Goal: Check status

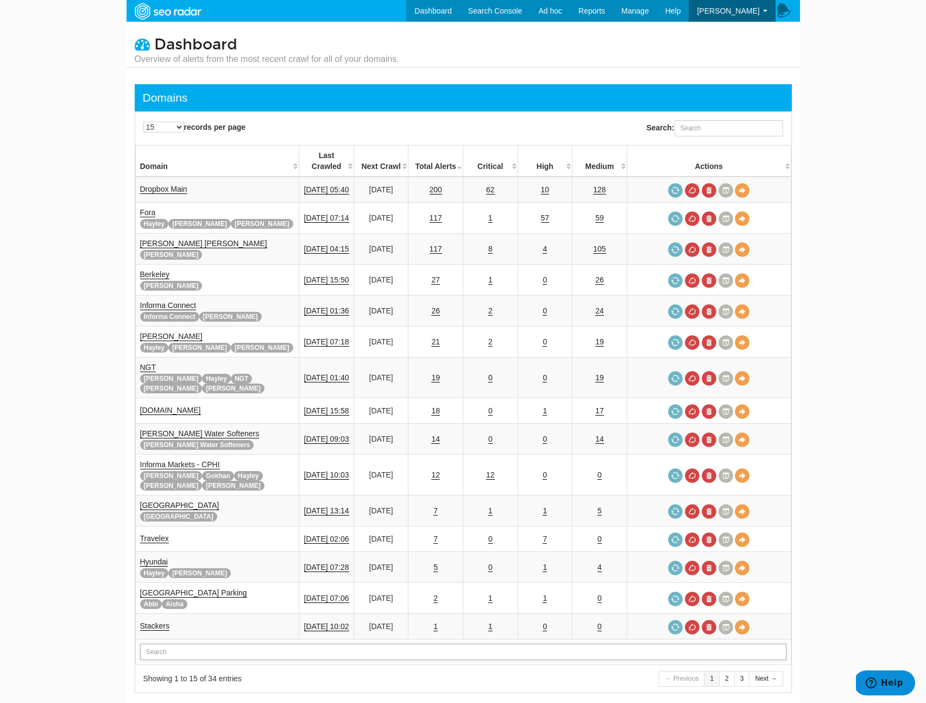
click at [180, 644] on input "text" at bounding box center [463, 652] width 646 height 16
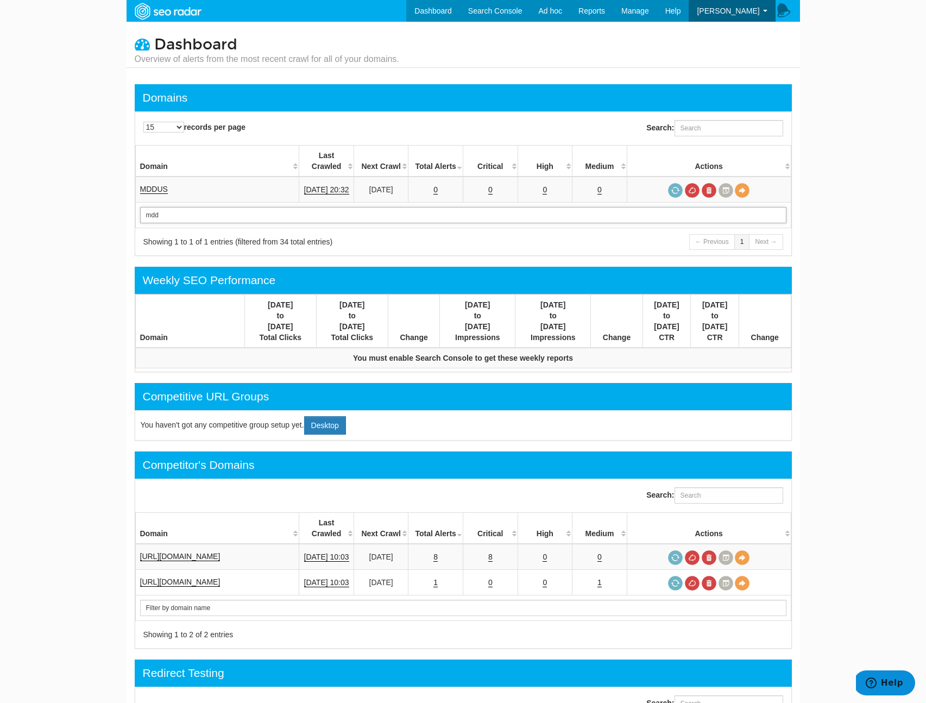
click at [163, 207] on input "mdd" at bounding box center [463, 215] width 646 height 16
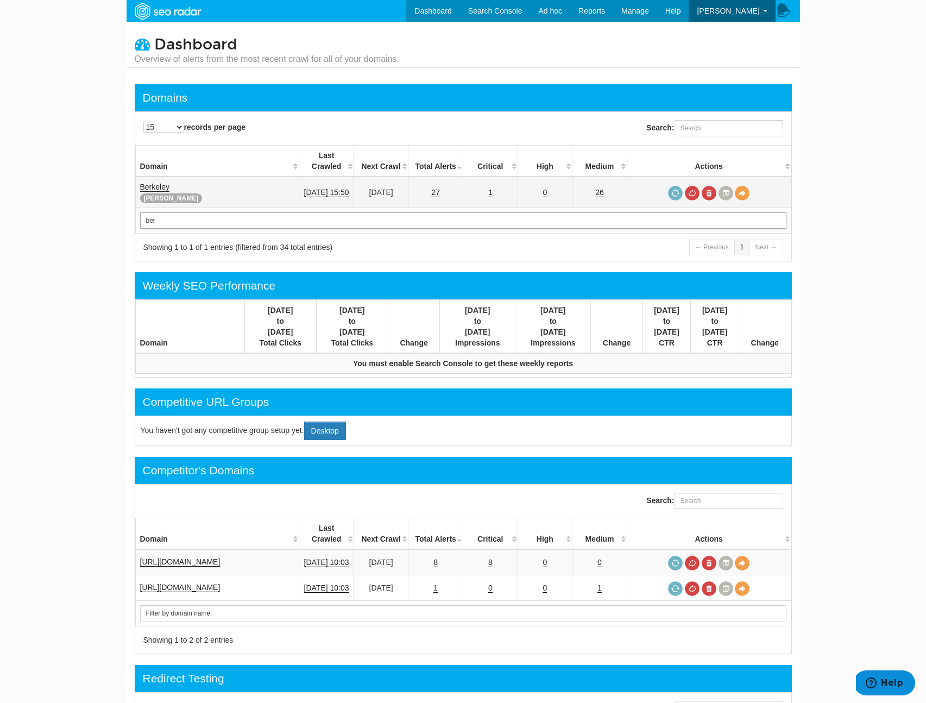
type input "ber"
click at [152, 182] on link "Berkeley" at bounding box center [154, 186] width 29 height 9
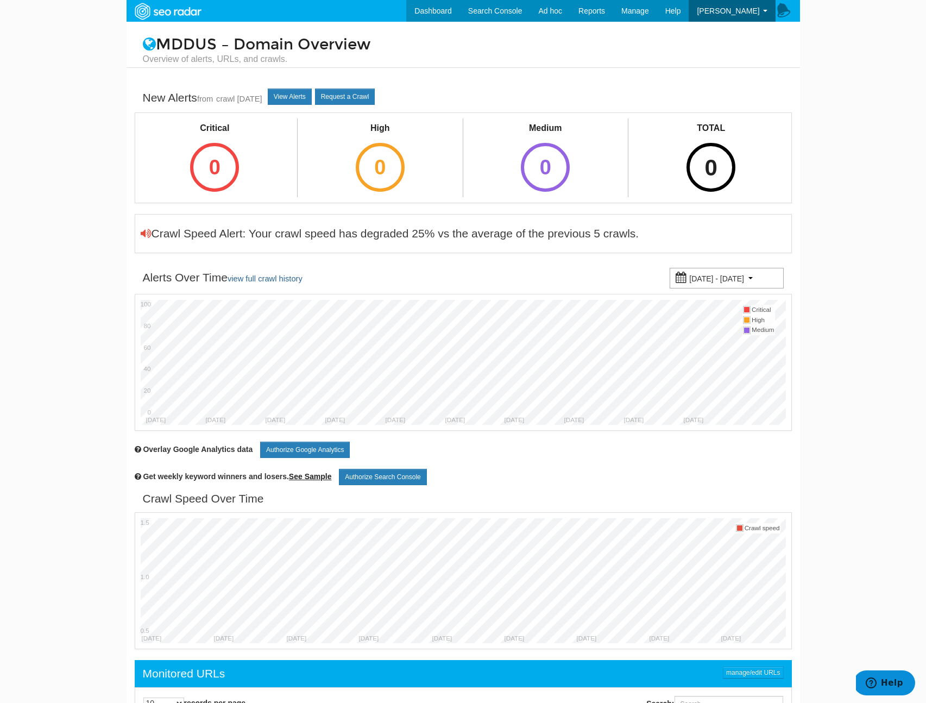
click at [700, 180] on div "0" at bounding box center [710, 167] width 49 height 49
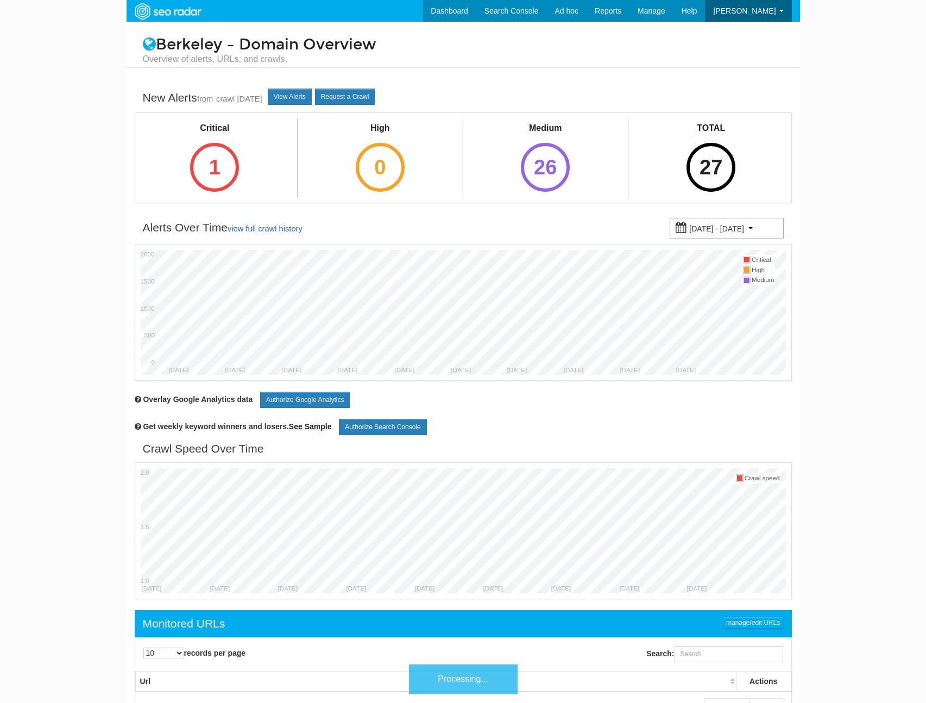
scroll to position [43, 0]
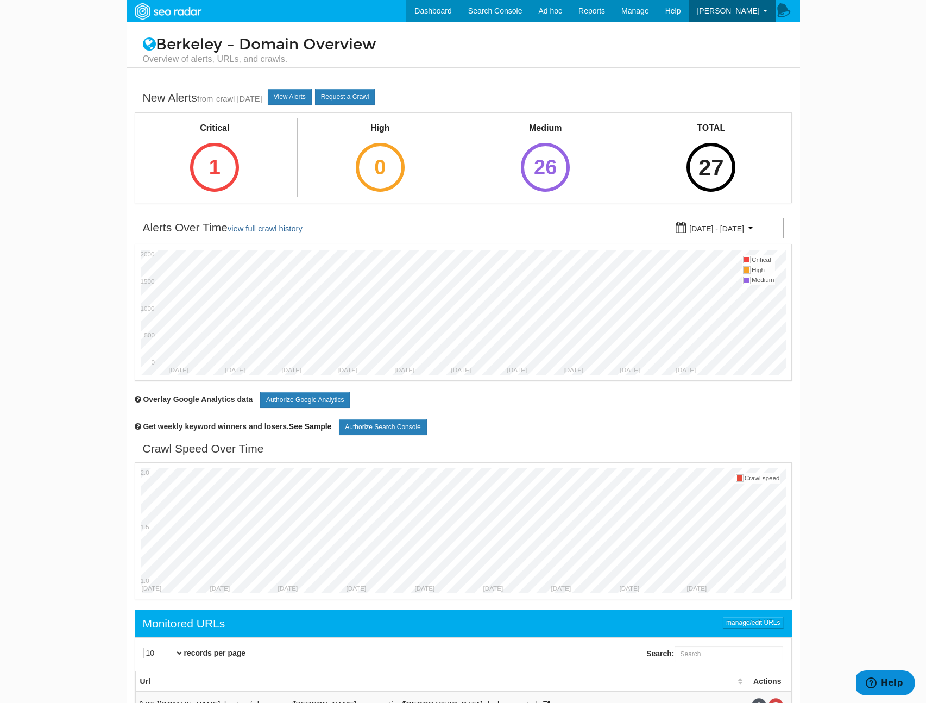
click at [731, 158] on div "27" at bounding box center [710, 167] width 49 height 49
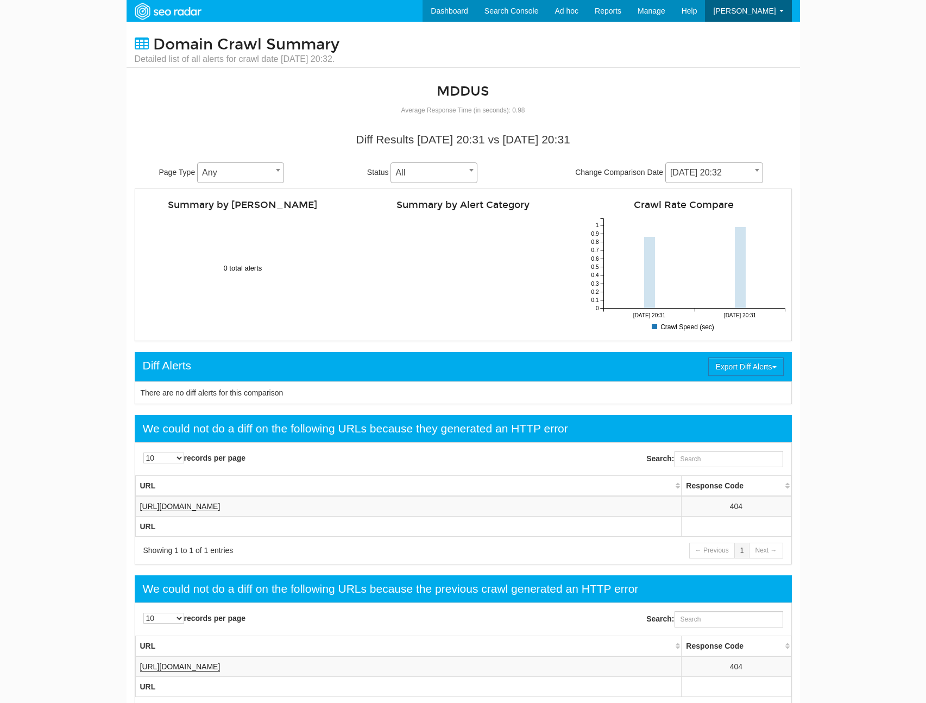
scroll to position [43, 0]
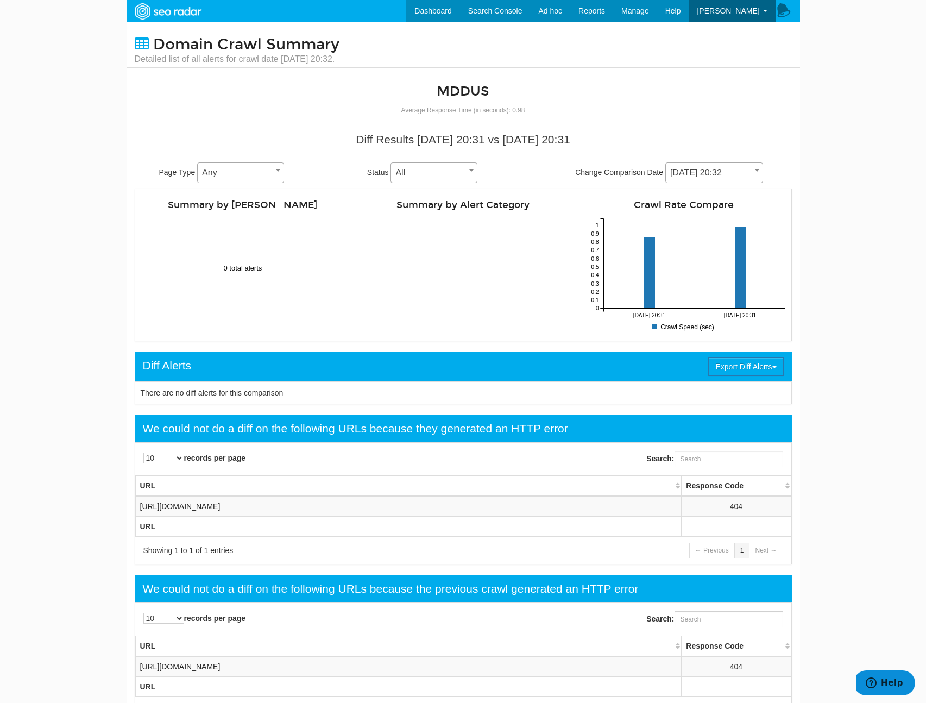
click at [672, 173] on span "09/07/2025 20:32" at bounding box center [714, 172] width 97 height 15
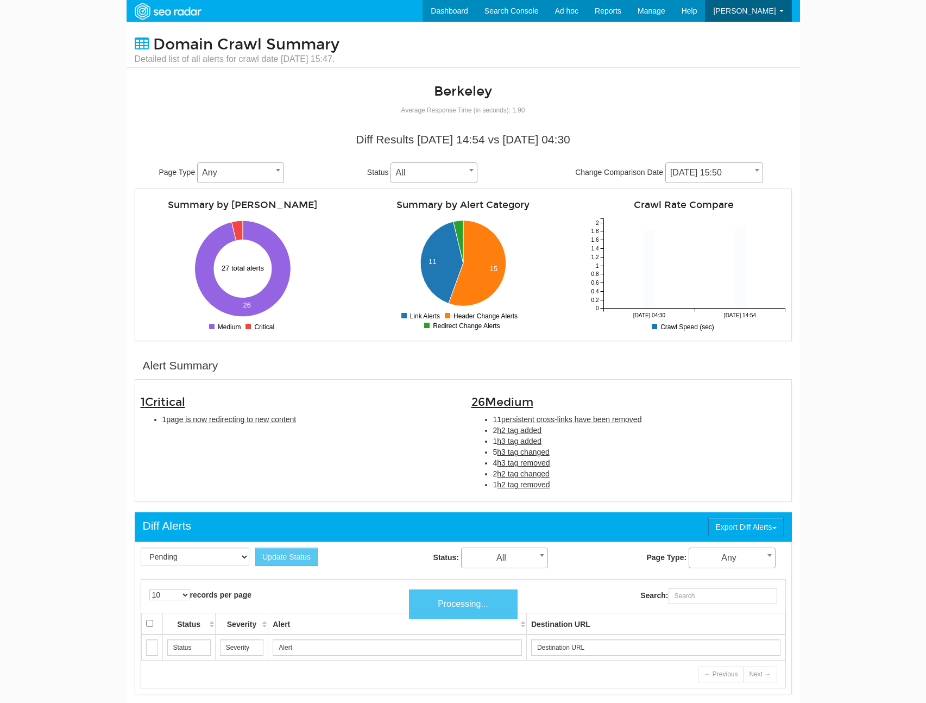
scroll to position [43, 0]
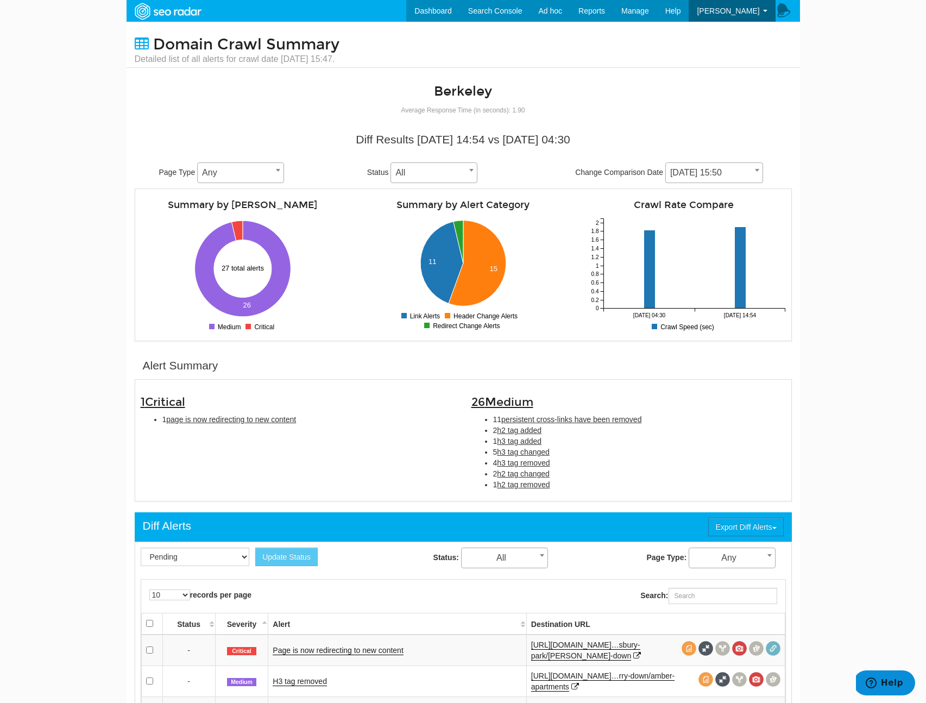
click at [701, 165] on span "[DATE] 15:50" at bounding box center [714, 172] width 97 height 15
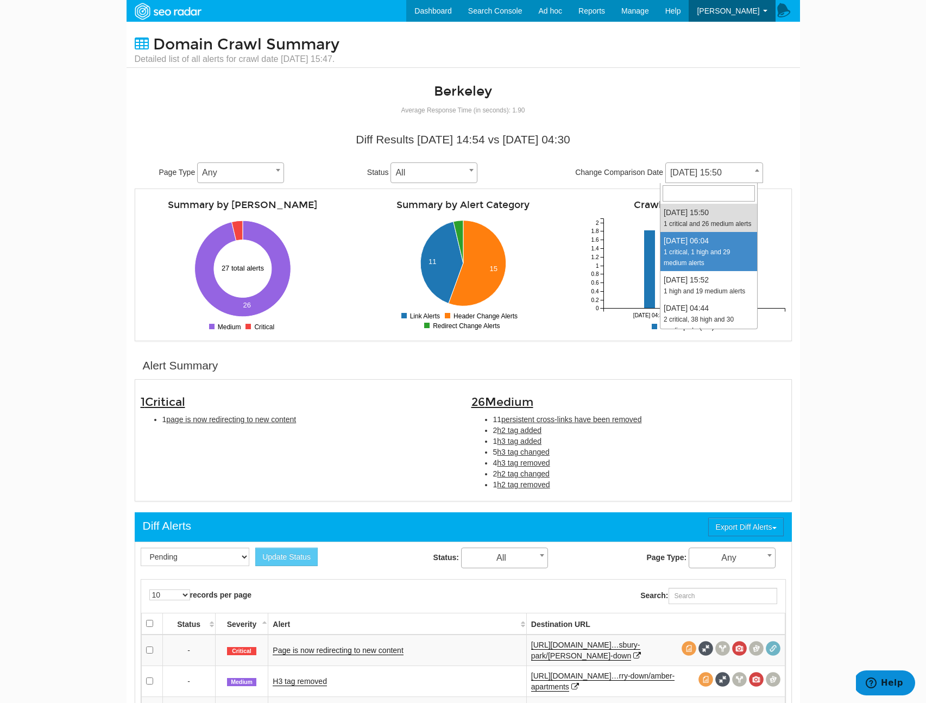
click at [867, 300] on body "Dashboard Search Console Ad hoc Internet Archive Diff tool Mobile vs. Desktop F…" at bounding box center [463, 351] width 926 height 703
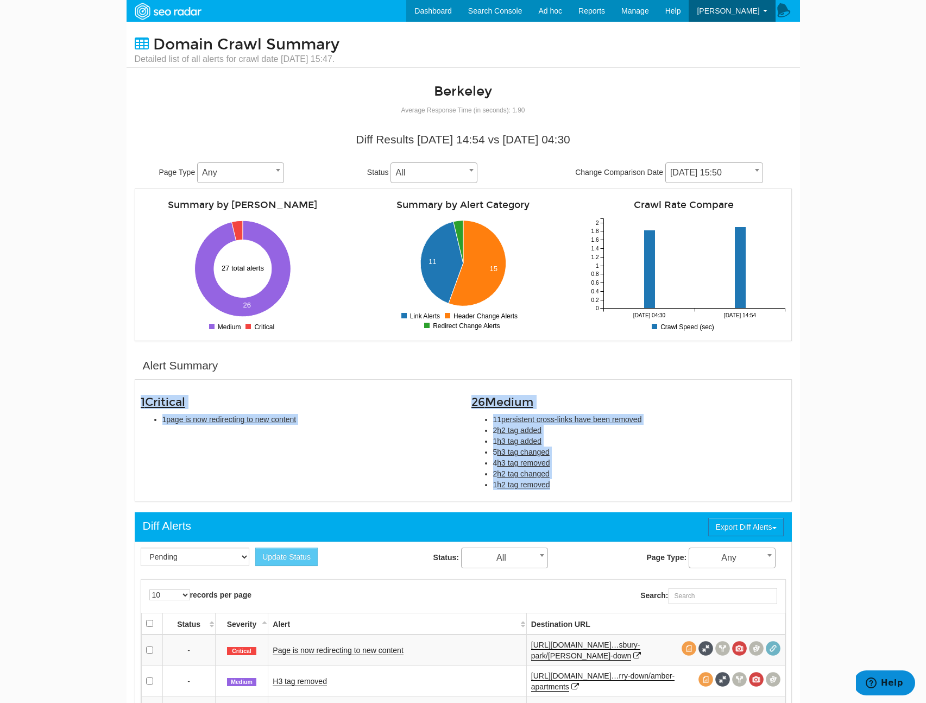
copy div "1 Critical 1 page is now redirecting to new content 26 Medium 11 persistent cro…"
drag, startPoint x: 570, startPoint y: 490, endPoint x: 136, endPoint y: 402, distance: 442.1
click at [136, 402] on div "1 Critical 1 page is now redirecting to new content 26 Medium 11 persistent cro…" at bounding box center [464, 440] width 662 height 110
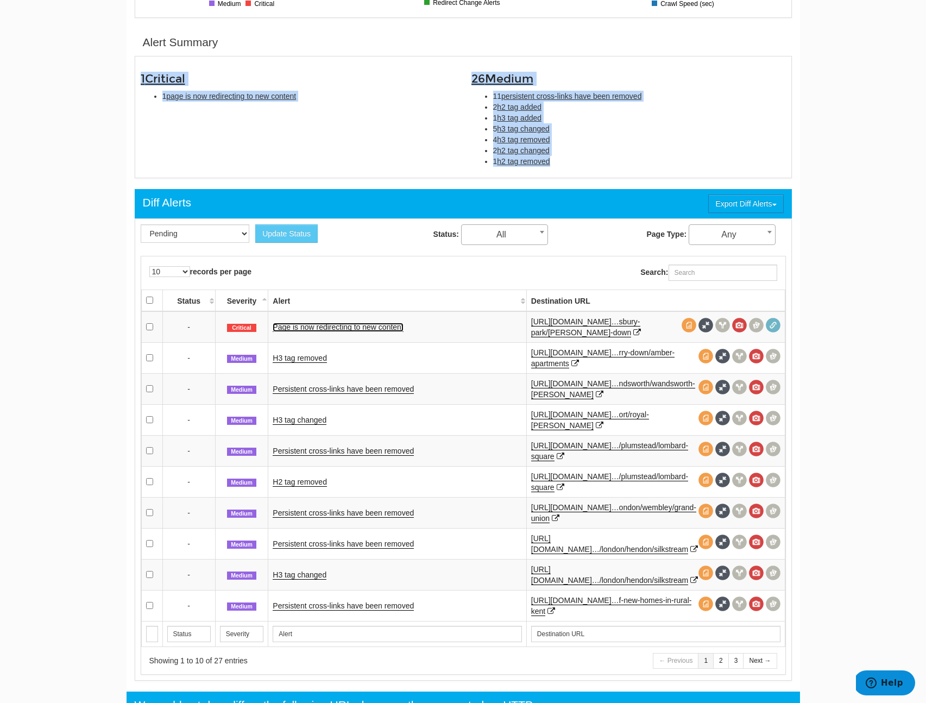
click at [383, 325] on link "Page is now redirecting to new content" at bounding box center [338, 327] width 130 height 9
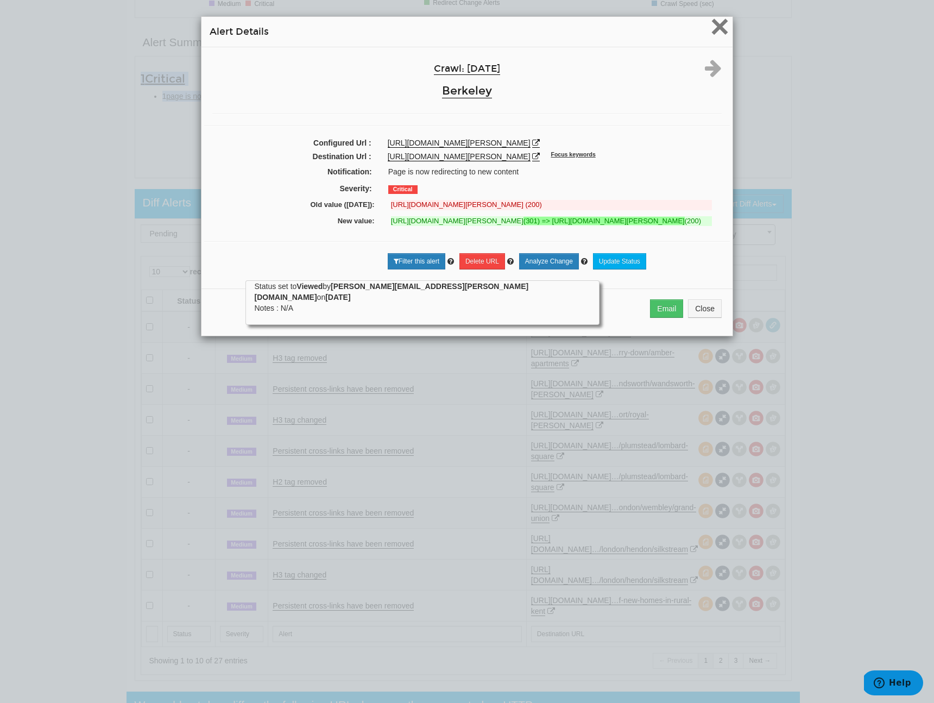
click at [719, 32] on span "×" at bounding box center [719, 26] width 19 height 36
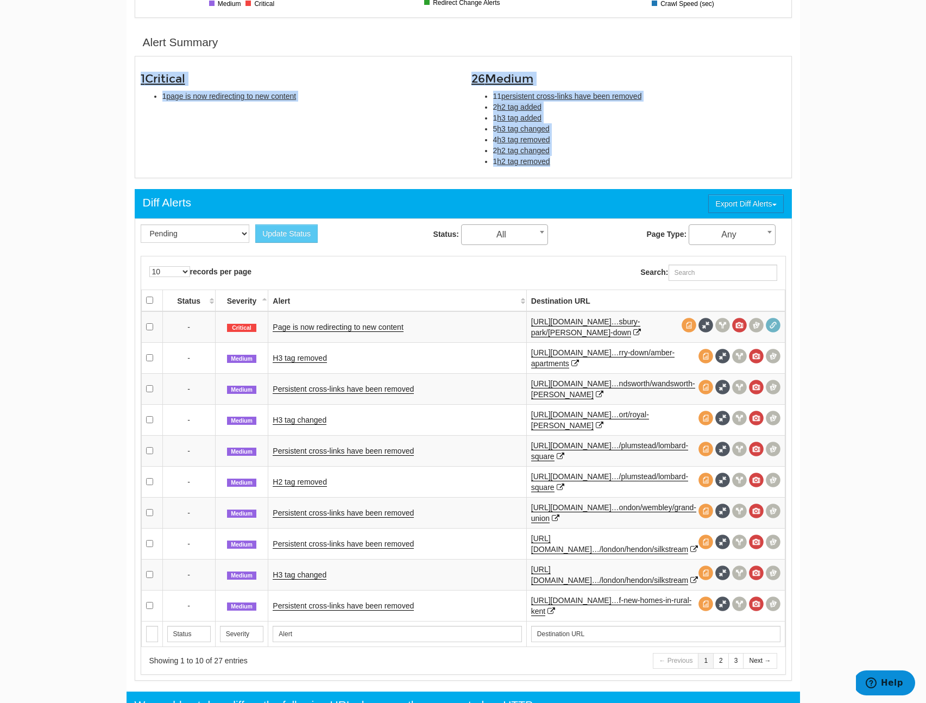
click at [533, 106] on span "h2 tag added" at bounding box center [519, 107] width 45 height 9
type input "h2 tag added"
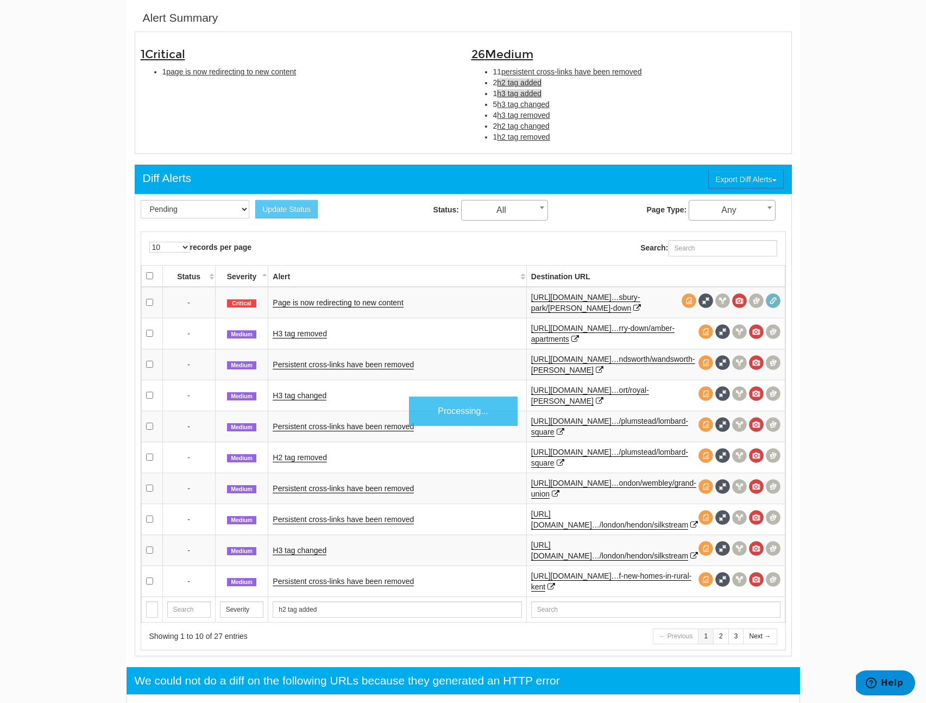
scroll to position [352, 0]
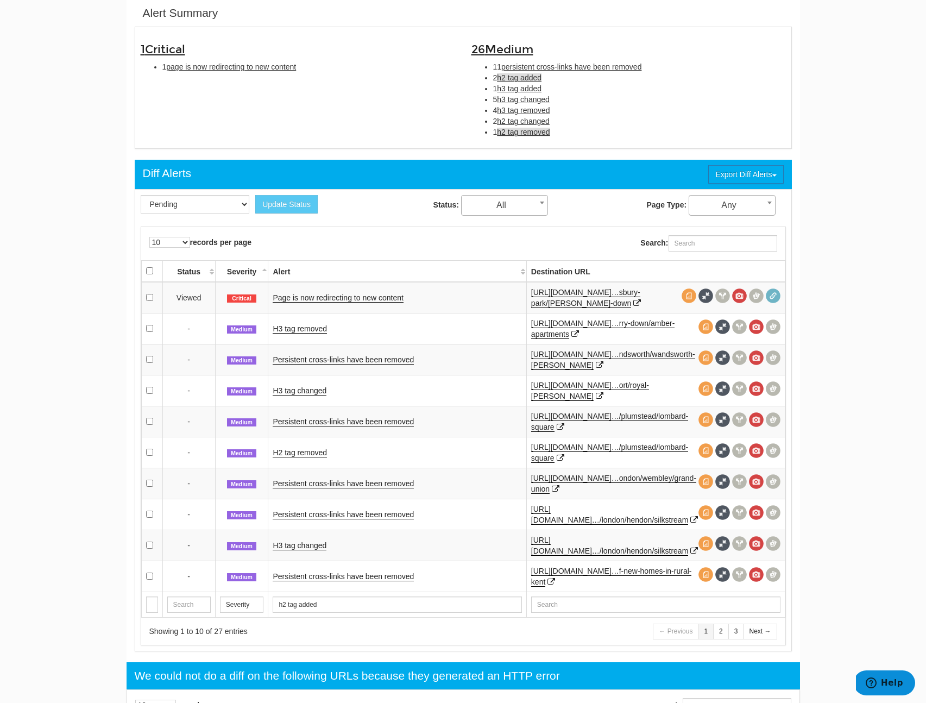
click at [532, 135] on span "h2 tag removed" at bounding box center [523, 132] width 53 height 9
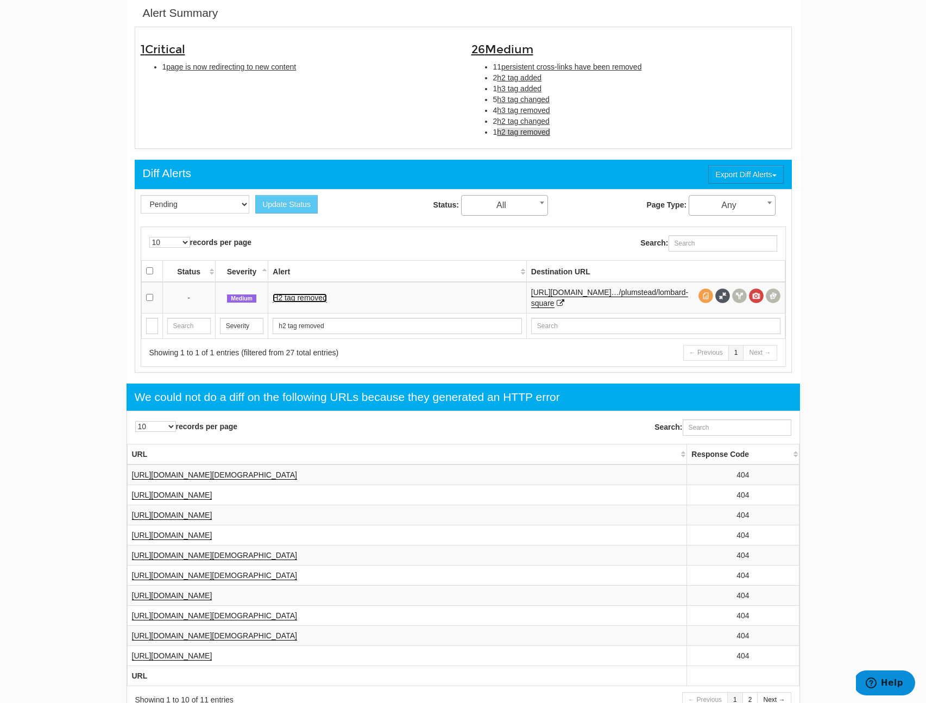
click at [301, 297] on link "H2 tag removed" at bounding box center [300, 297] width 54 height 9
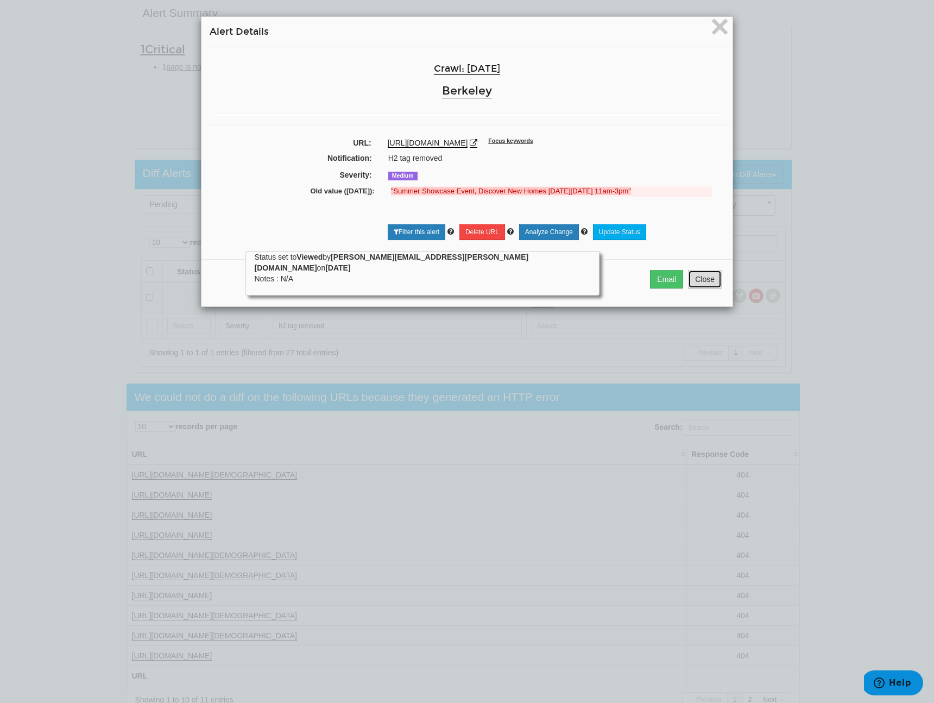
click at [698, 284] on button "Close" at bounding box center [705, 279] width 34 height 18
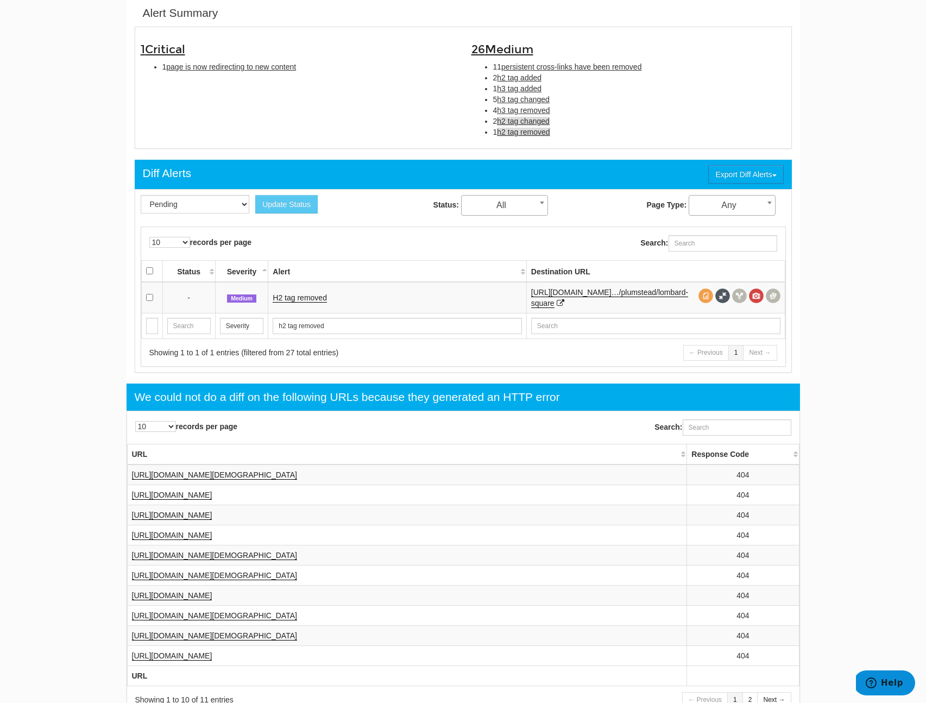
click at [533, 124] on span "h2 tag changed" at bounding box center [523, 121] width 53 height 9
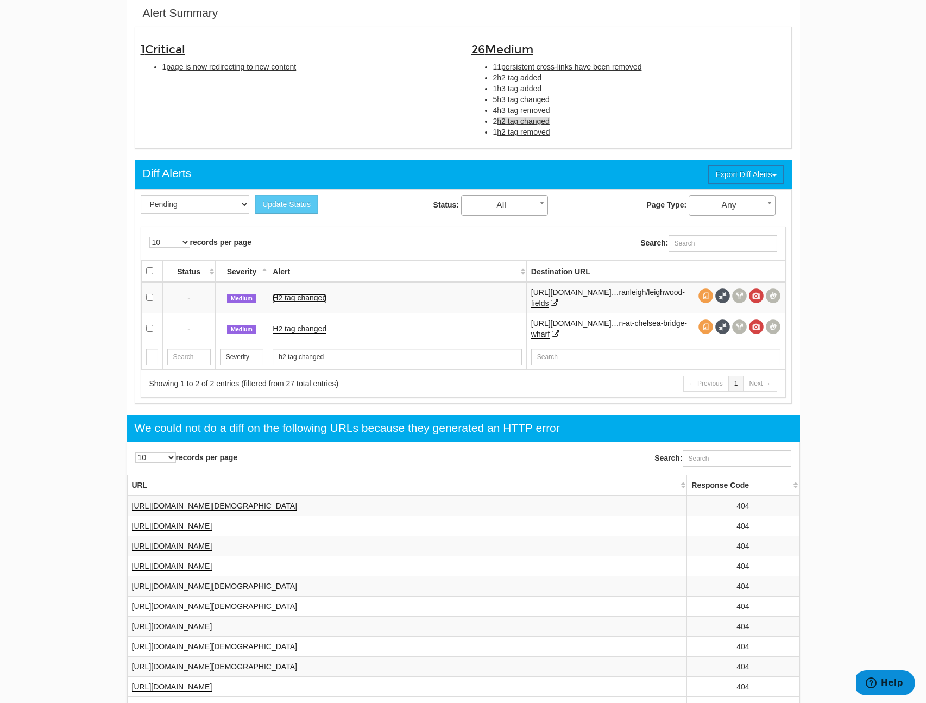
click at [315, 295] on link "H2 tag changed" at bounding box center [300, 297] width 54 height 9
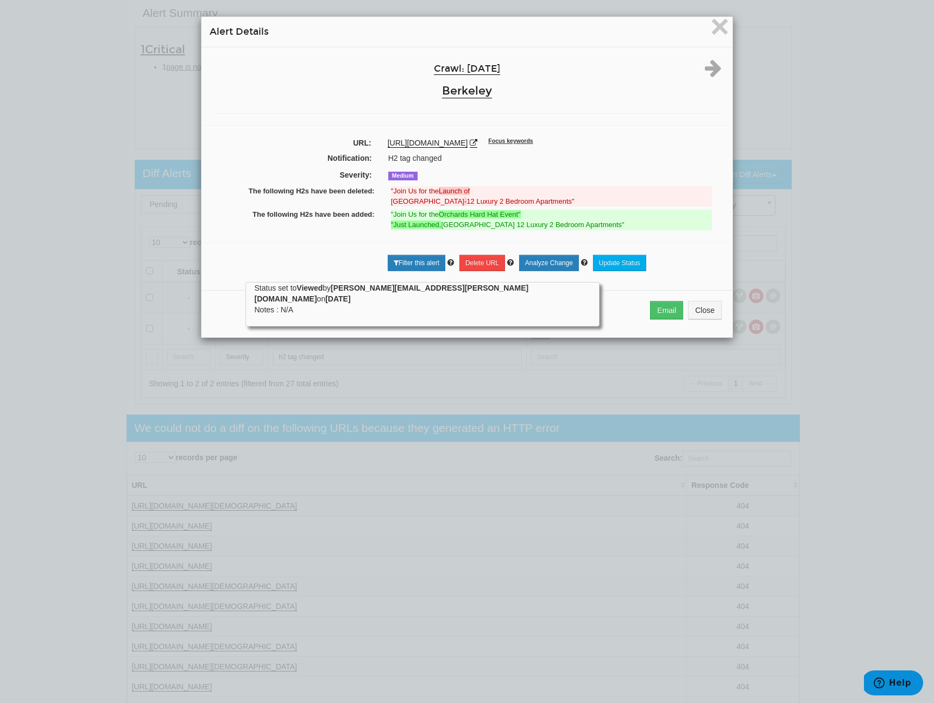
click at [719, 319] on div "Email Close" at bounding box center [466, 313] width 531 height 47
click at [712, 318] on button "Close" at bounding box center [705, 310] width 34 height 18
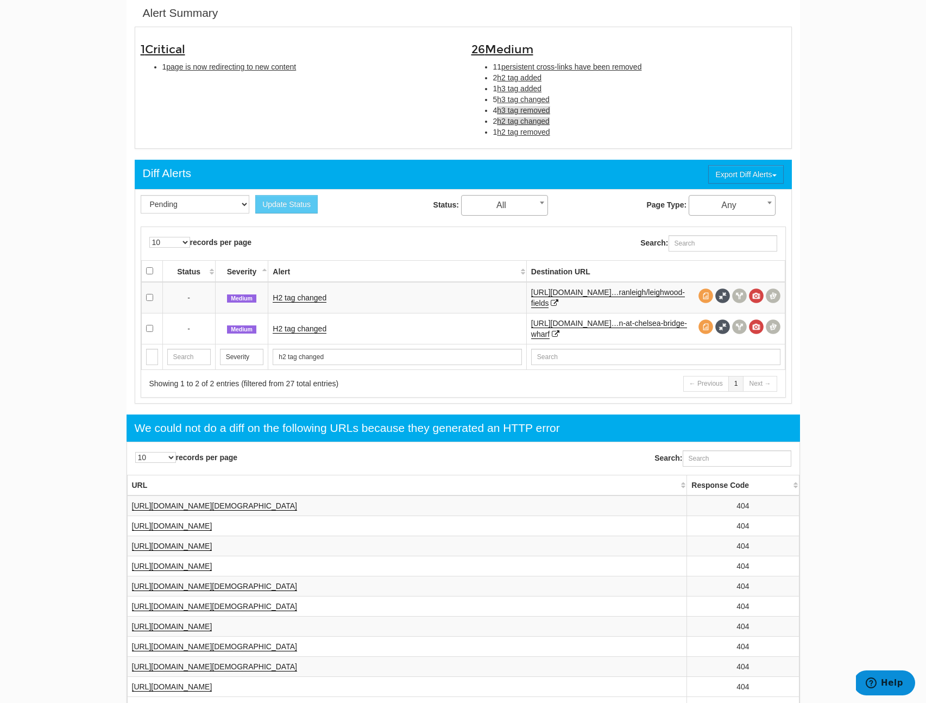
click at [530, 110] on span "h3 tag removed" at bounding box center [523, 110] width 53 height 9
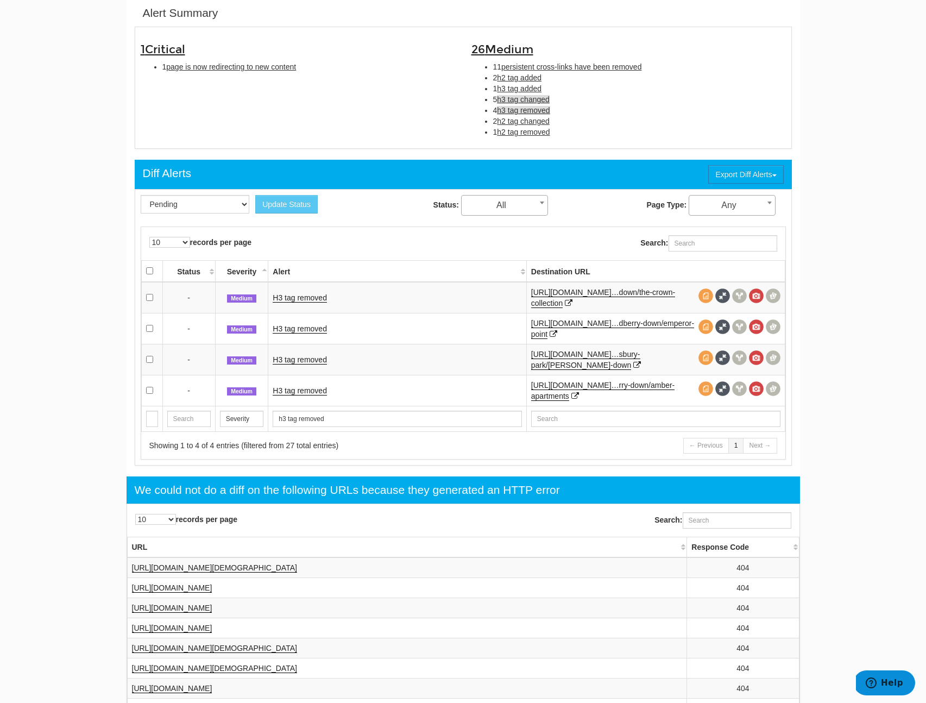
click at [536, 99] on span "h3 tag changed" at bounding box center [523, 99] width 53 height 9
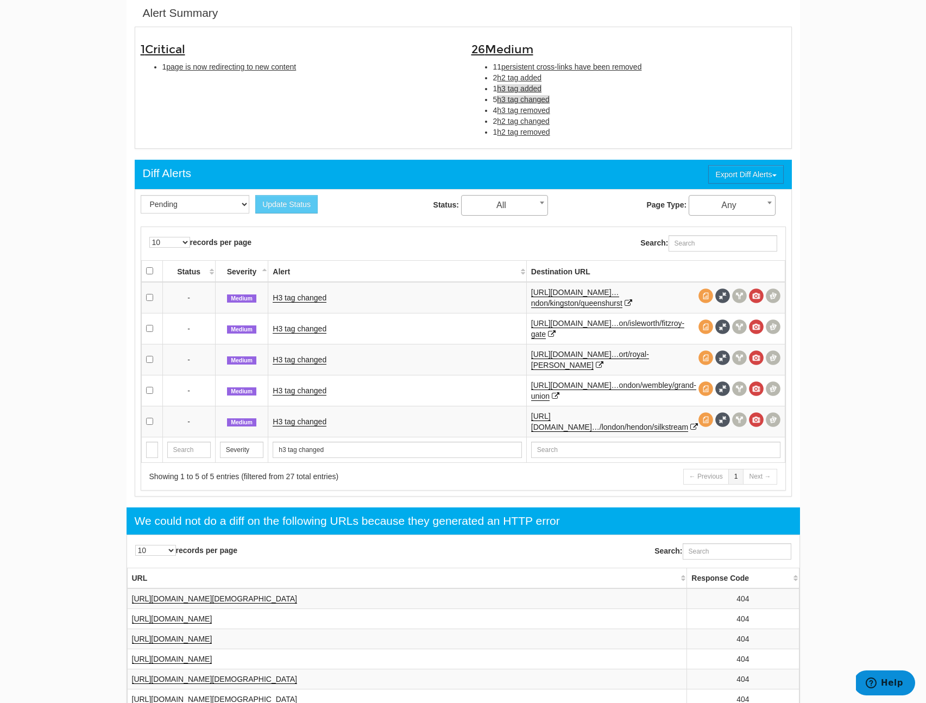
click at [532, 89] on span "h3 tag added" at bounding box center [519, 88] width 45 height 9
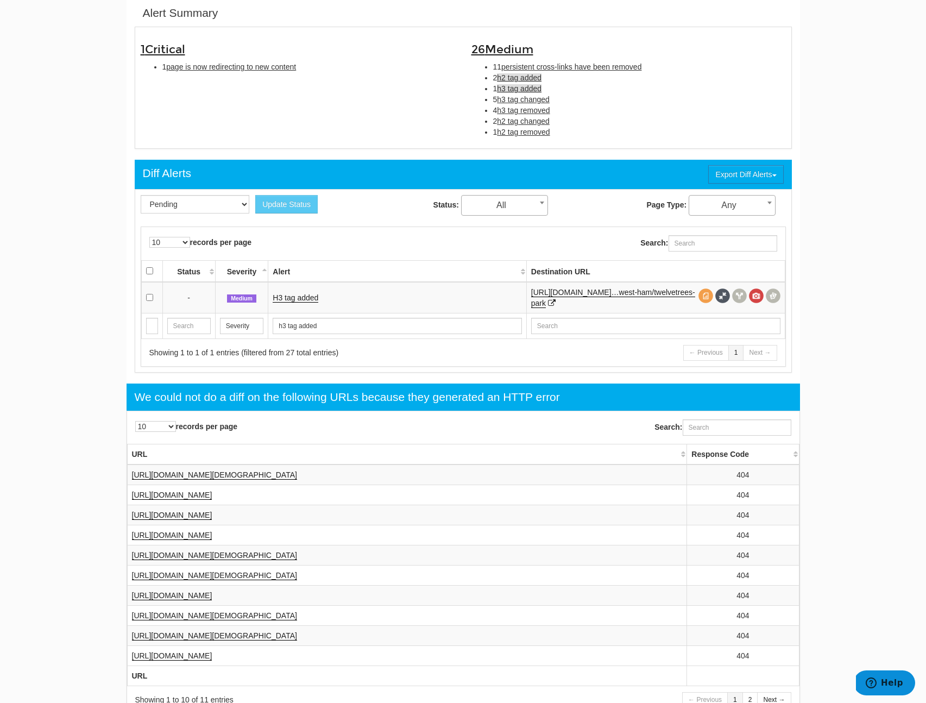
click at [530, 79] on span "h2 tag added" at bounding box center [519, 77] width 45 height 9
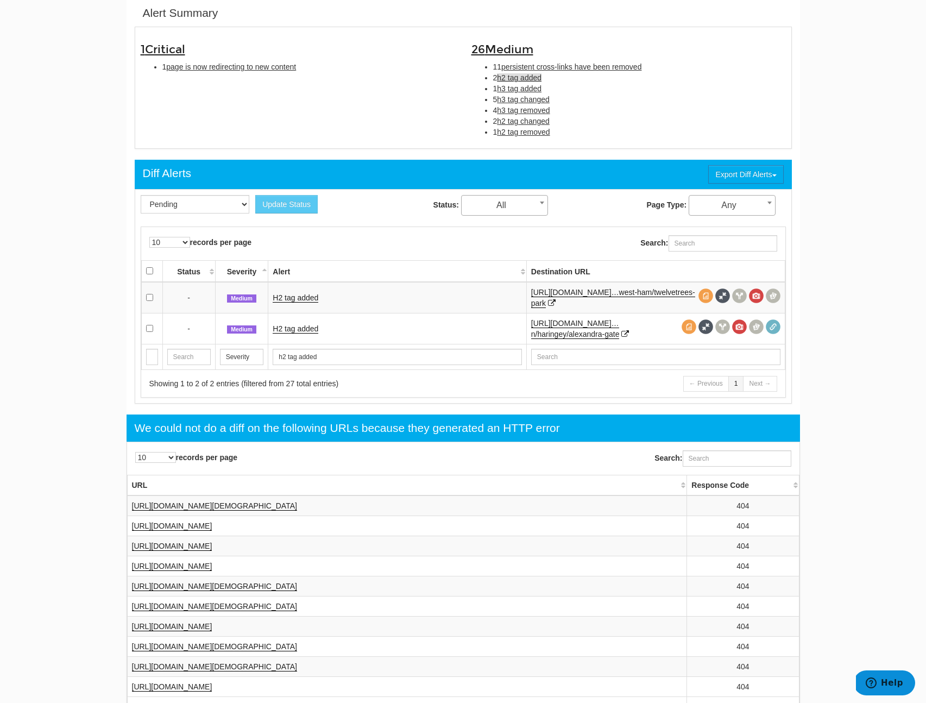
click at [307, 291] on td "H2 tag added" at bounding box center [397, 298] width 258 height 32
click at [307, 297] on link "H2 tag added" at bounding box center [296, 297] width 46 height 9
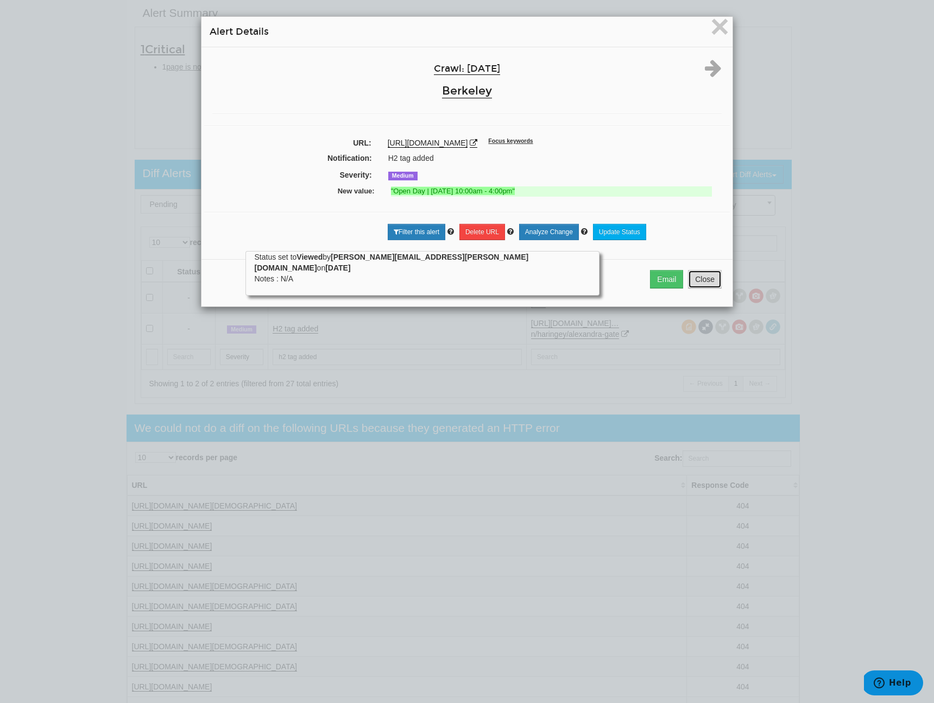
click at [711, 288] on button "Close" at bounding box center [705, 279] width 34 height 18
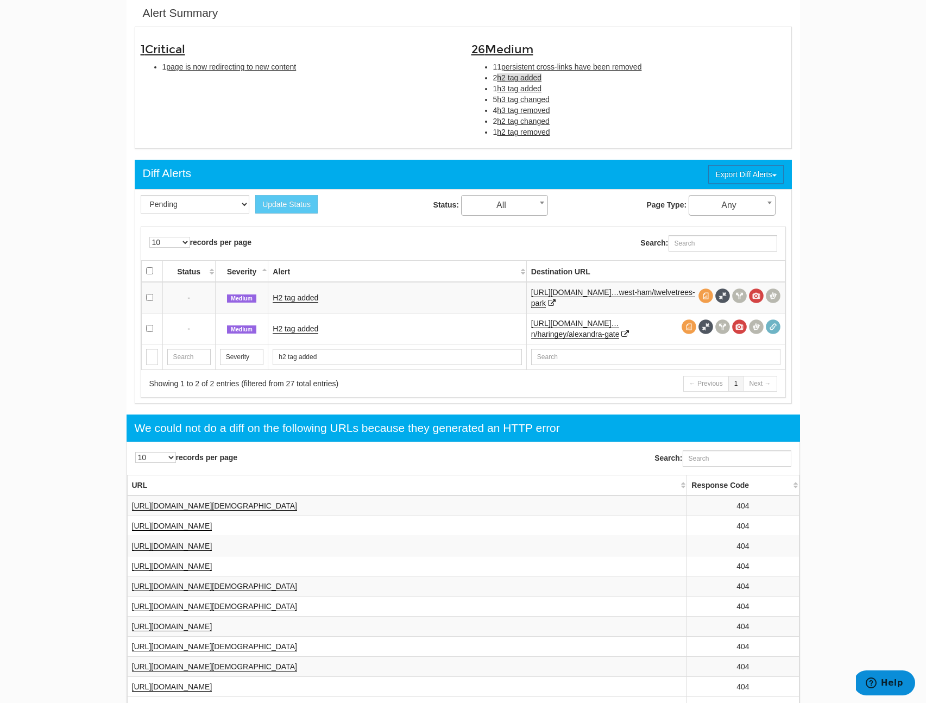
click at [526, 62] on li "11 persistent cross-links have been removed" at bounding box center [639, 66] width 293 height 11
click at [522, 68] on span "persistent cross-links have been removed" at bounding box center [571, 66] width 140 height 9
type input "persistent cross-links have been removed"
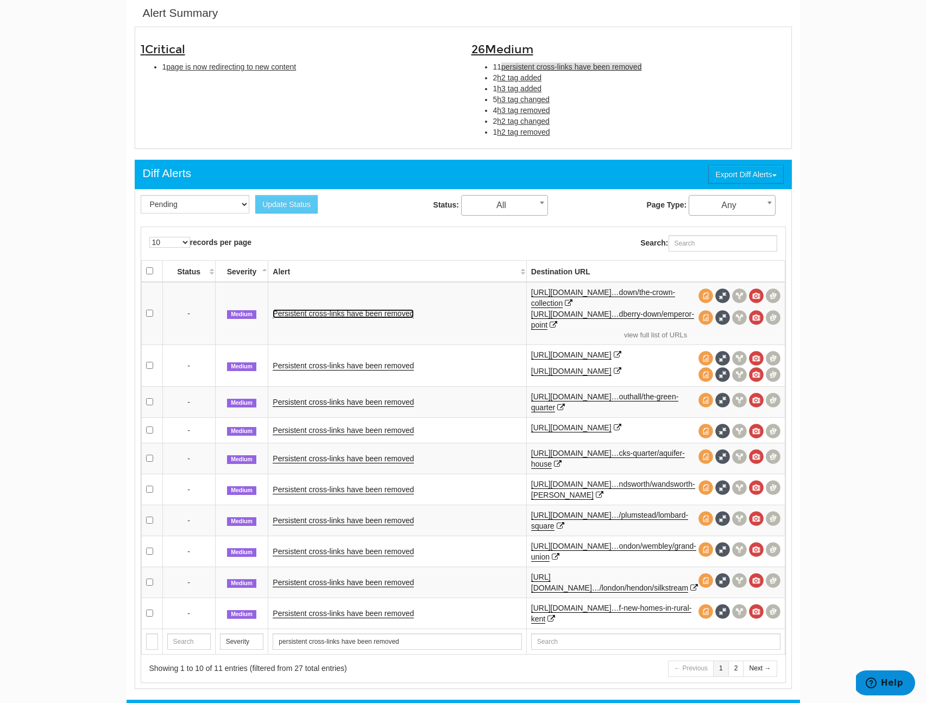
click at [347, 317] on link "Persistent cross-links have been removed" at bounding box center [343, 313] width 141 height 9
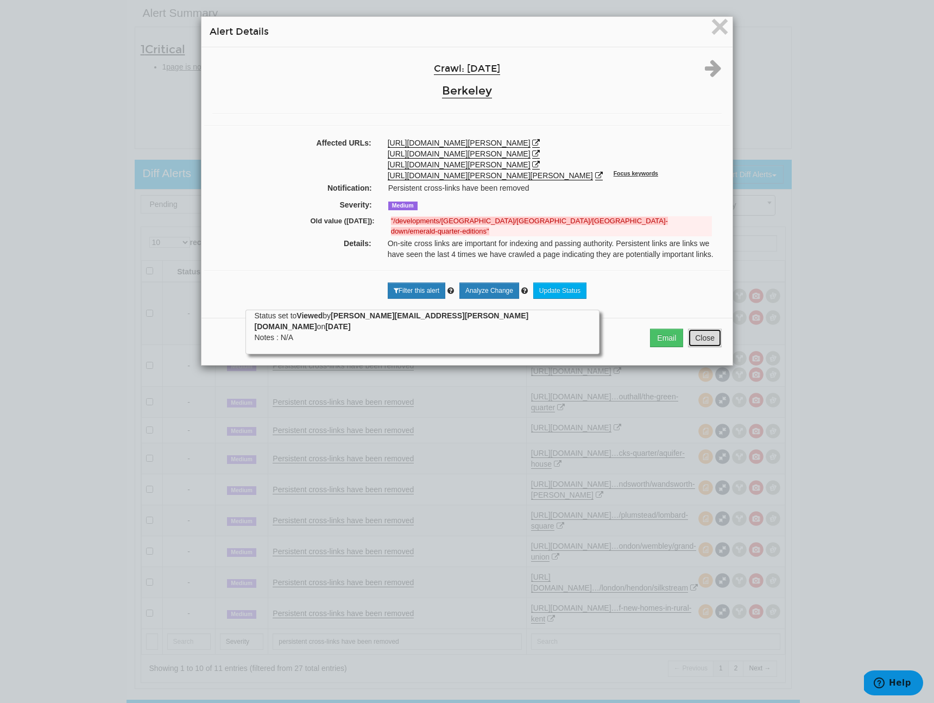
click at [714, 347] on button "Close" at bounding box center [705, 338] width 34 height 18
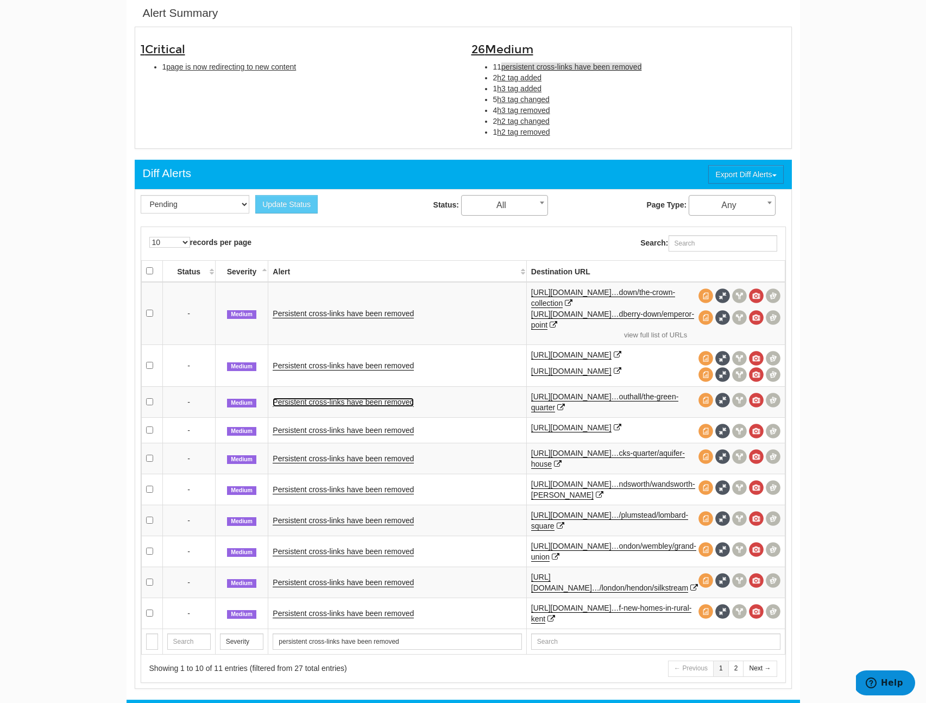
click at [305, 407] on link "Persistent cross-links have been removed" at bounding box center [343, 402] width 141 height 9
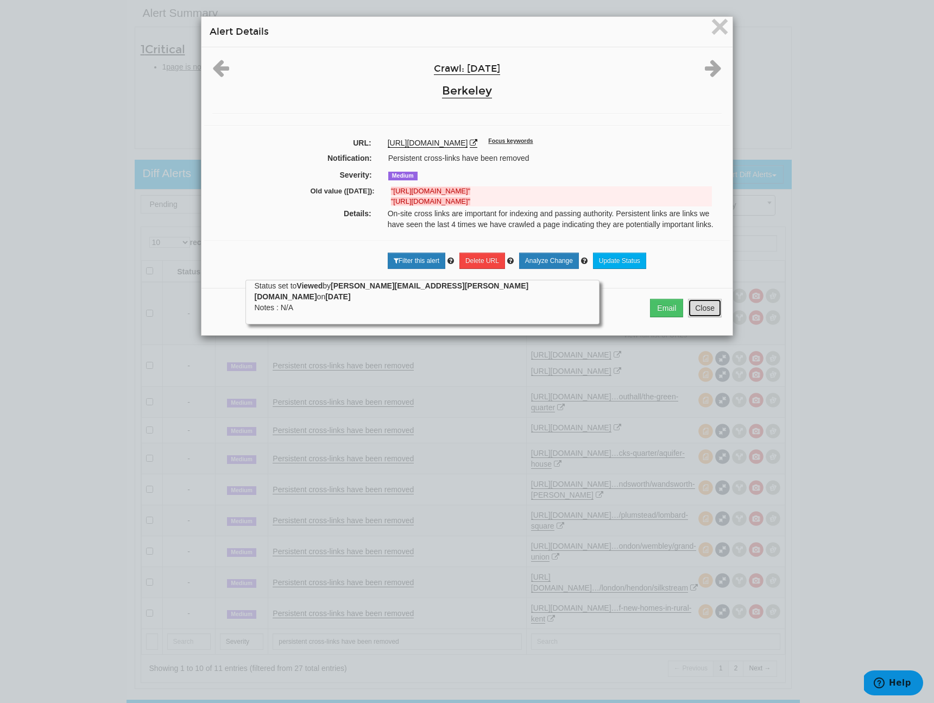
click at [702, 317] on button "Close" at bounding box center [705, 308] width 34 height 18
